Goal: Task Accomplishment & Management: Manage account settings

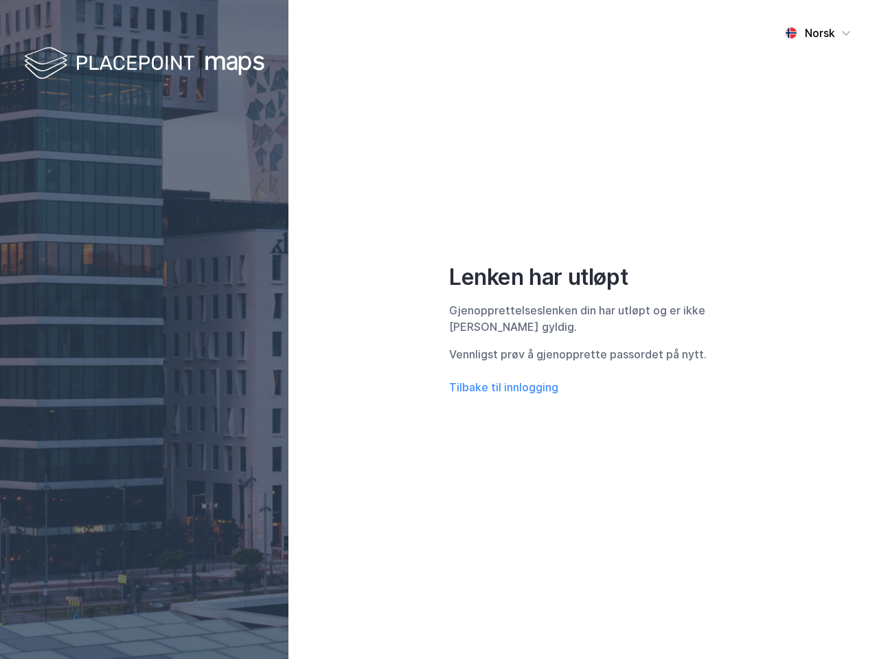
click at [440, 330] on div "Norsk Lenken har utløpt Gjenopprettelseslenken din har utløpt og er ikke [PERSO…" at bounding box center [583, 329] width 591 height 659
click at [144, 64] on img at bounding box center [144, 64] width 240 height 41
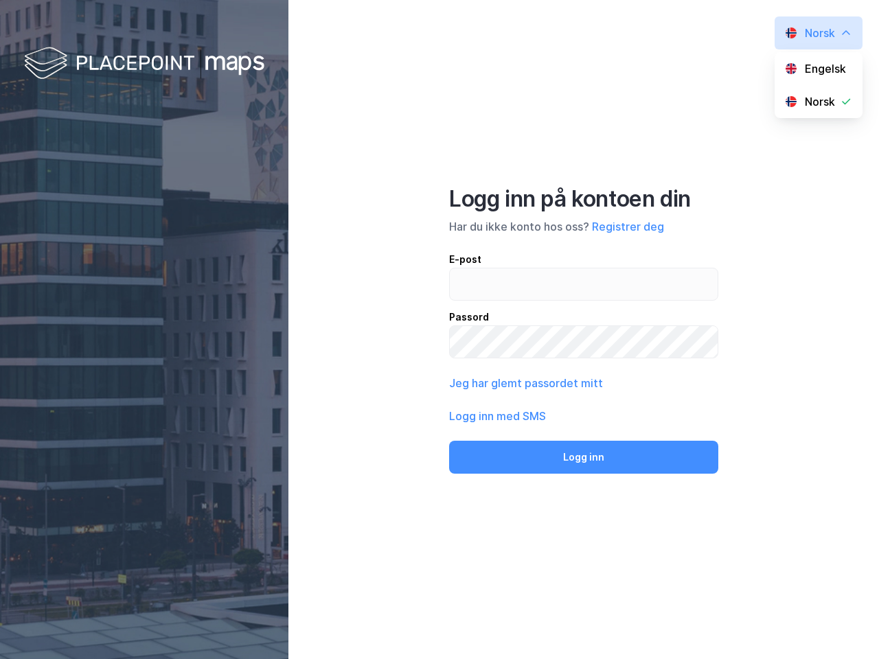
click at [503, 387] on button "Jeg har glemt passordet mitt" at bounding box center [526, 383] width 154 height 16
